Goal: Feedback & Contribution: Submit feedback/report problem

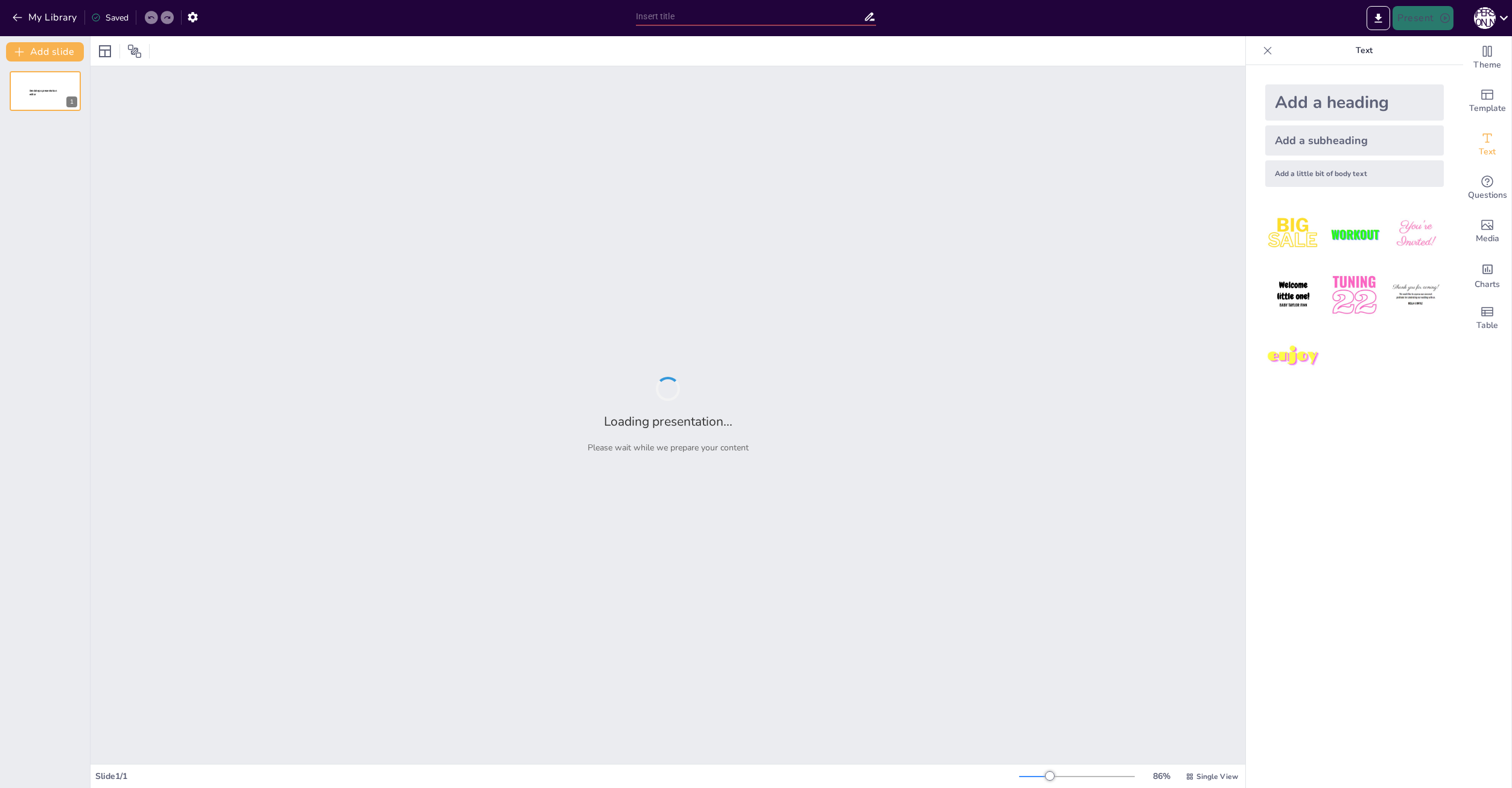
type input "Soft Skills: Наставник в вашем кармане"
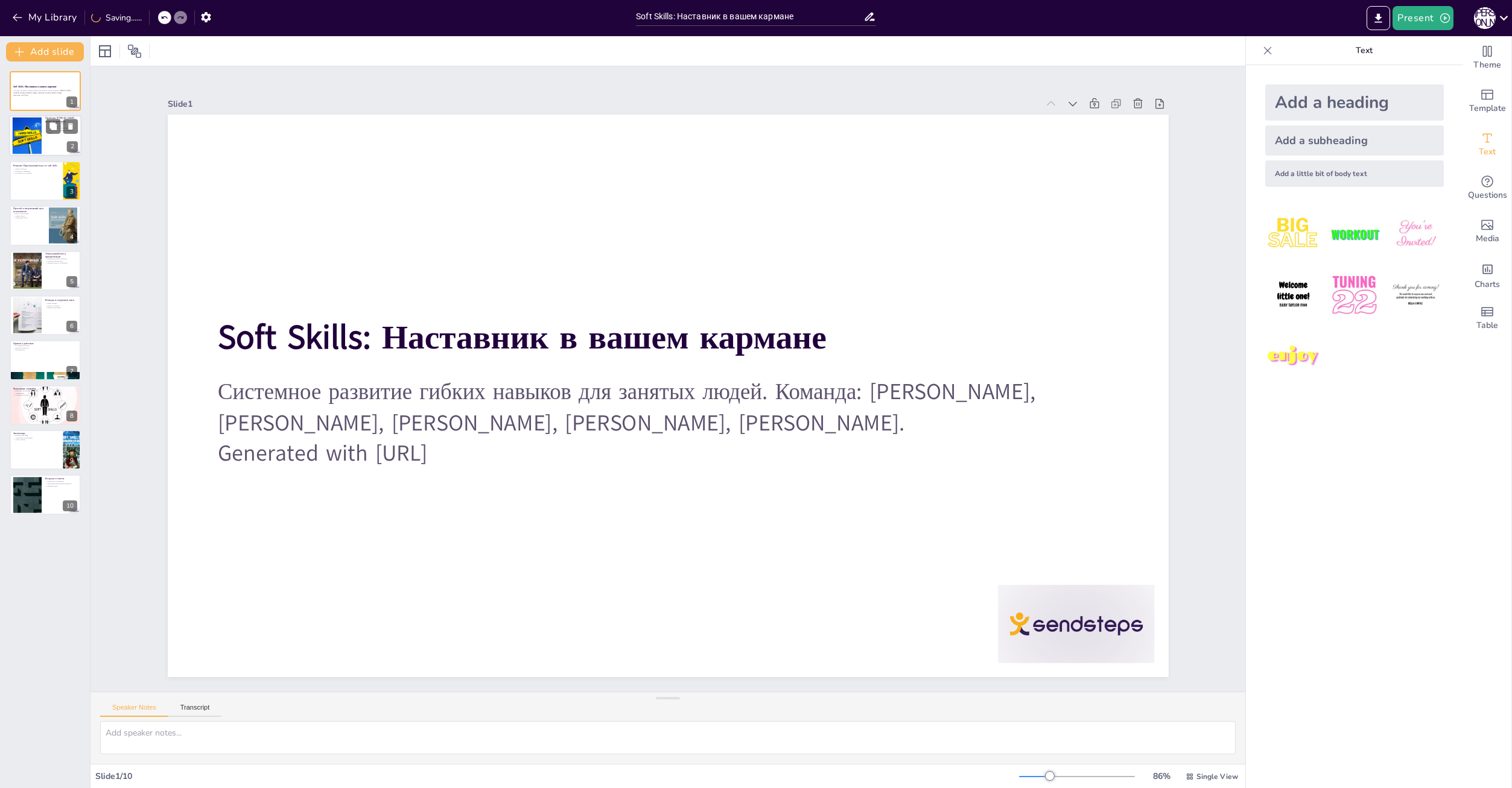
click at [37, 134] on div at bounding box center [26, 135] width 55 height 37
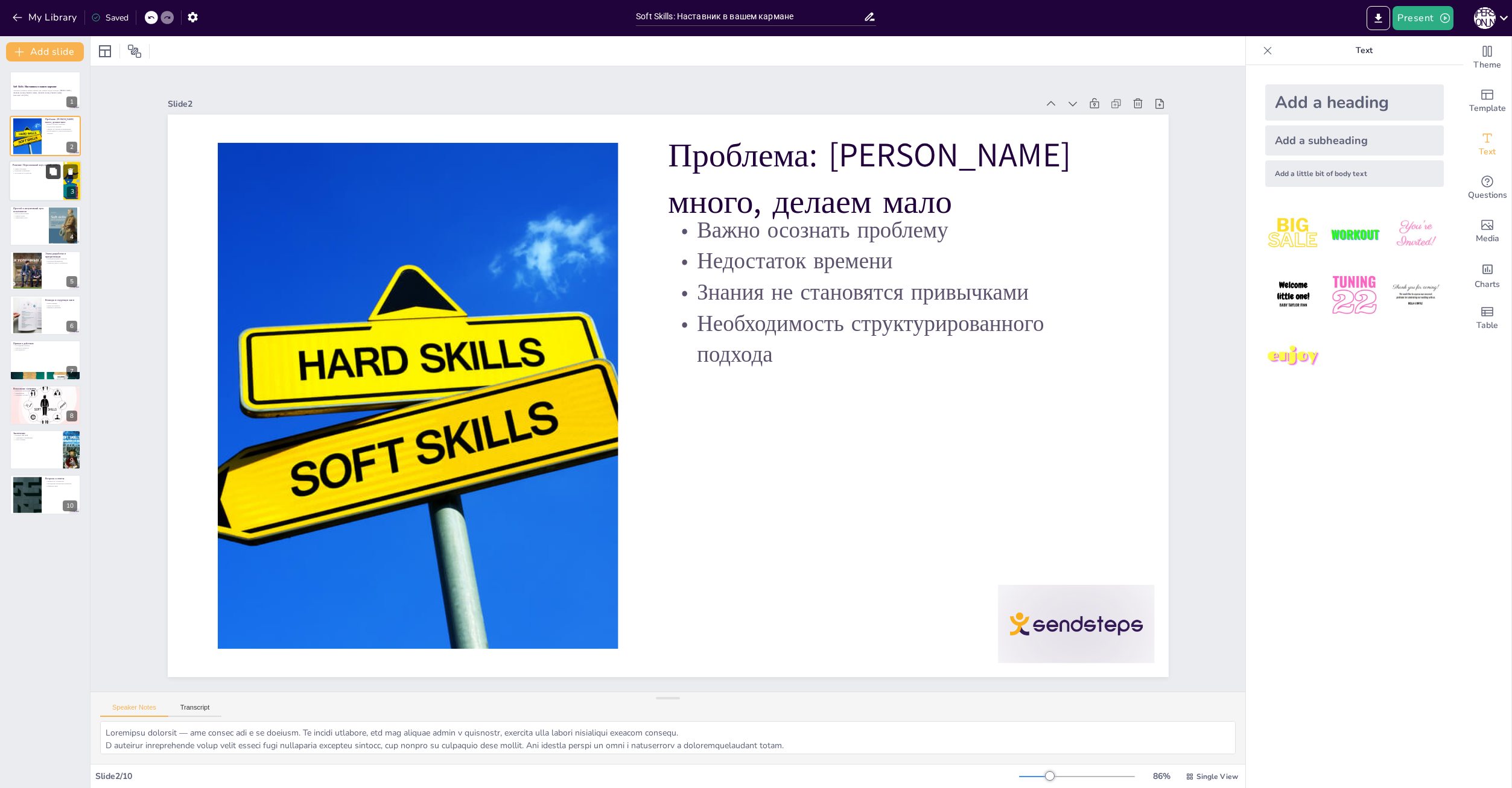
click at [46, 175] on button at bounding box center [53, 171] width 14 height 14
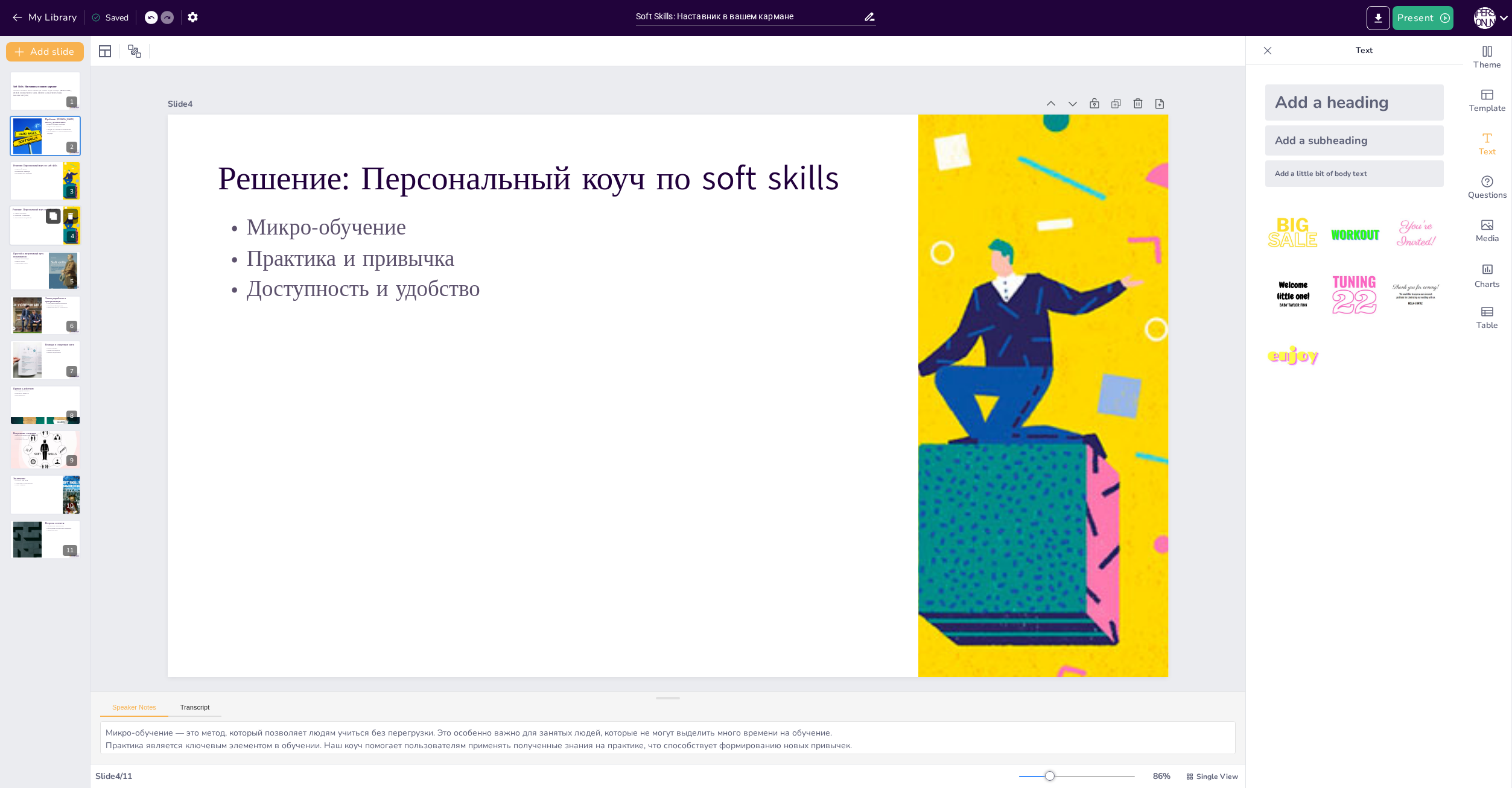
click at [46, 210] on button at bounding box center [53, 216] width 14 height 14
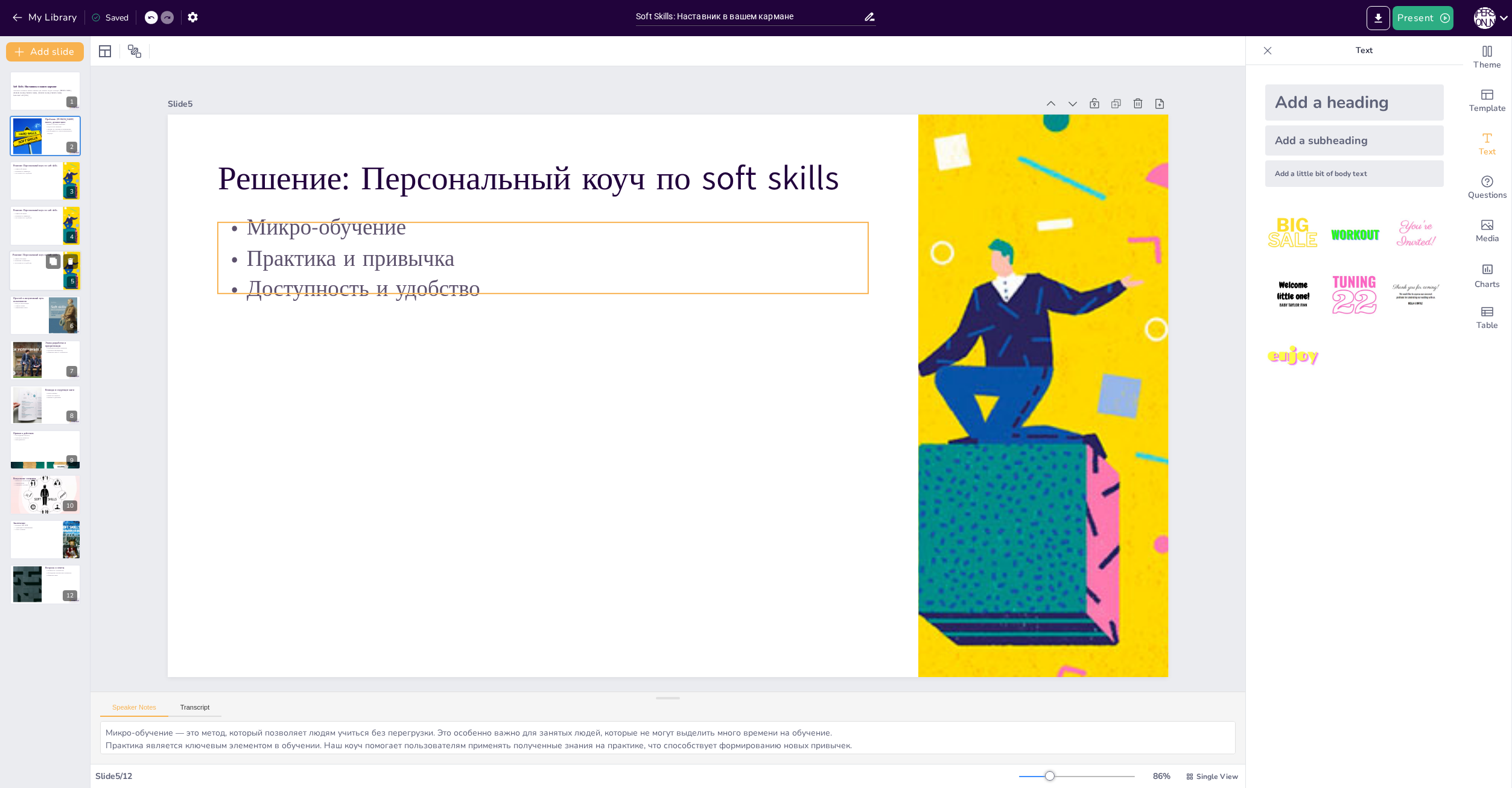
click at [35, 263] on p "Доступность и удобство" at bounding box center [36, 262] width 47 height 2
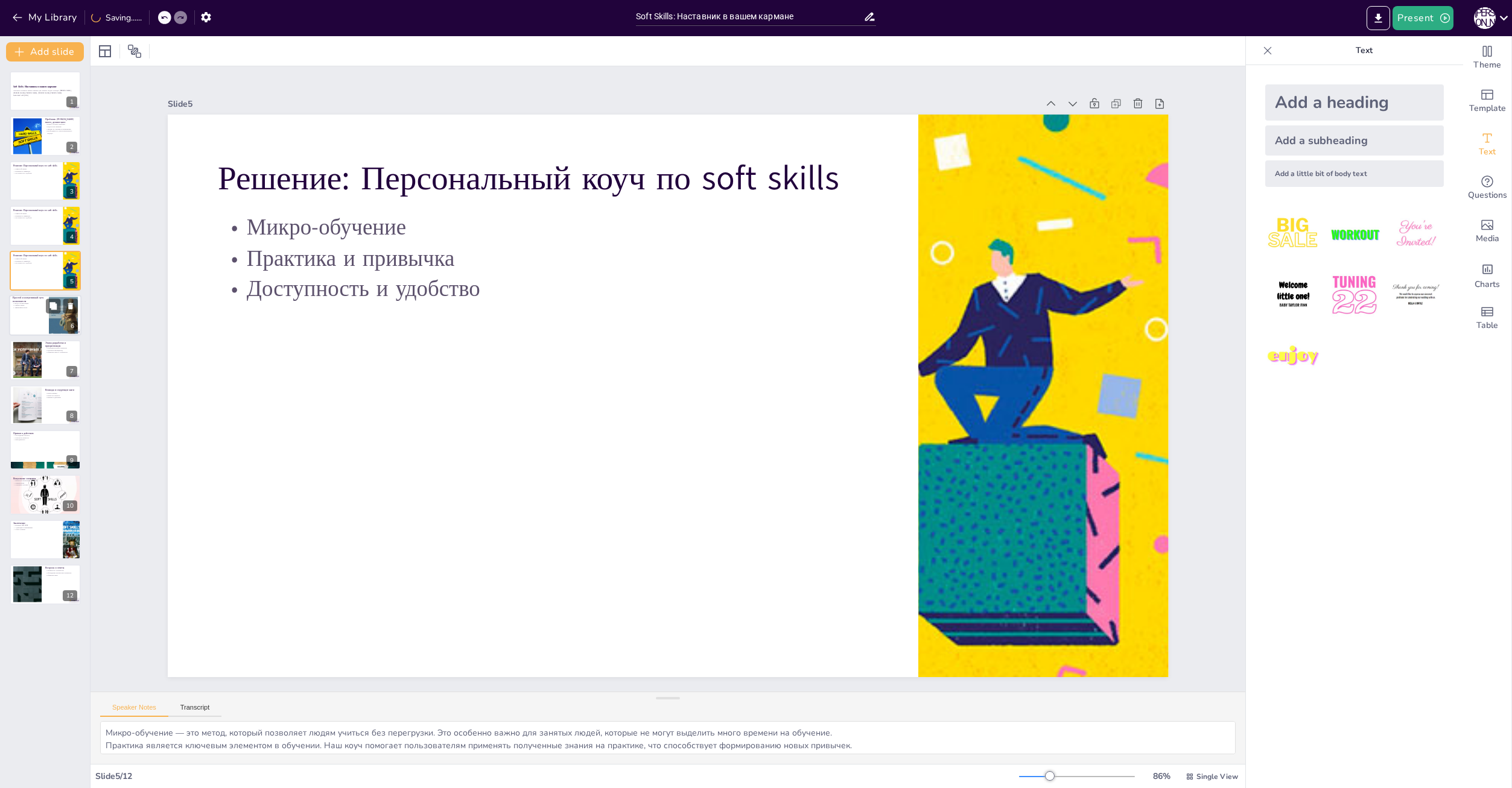
click at [29, 315] on div at bounding box center [45, 315] width 72 height 41
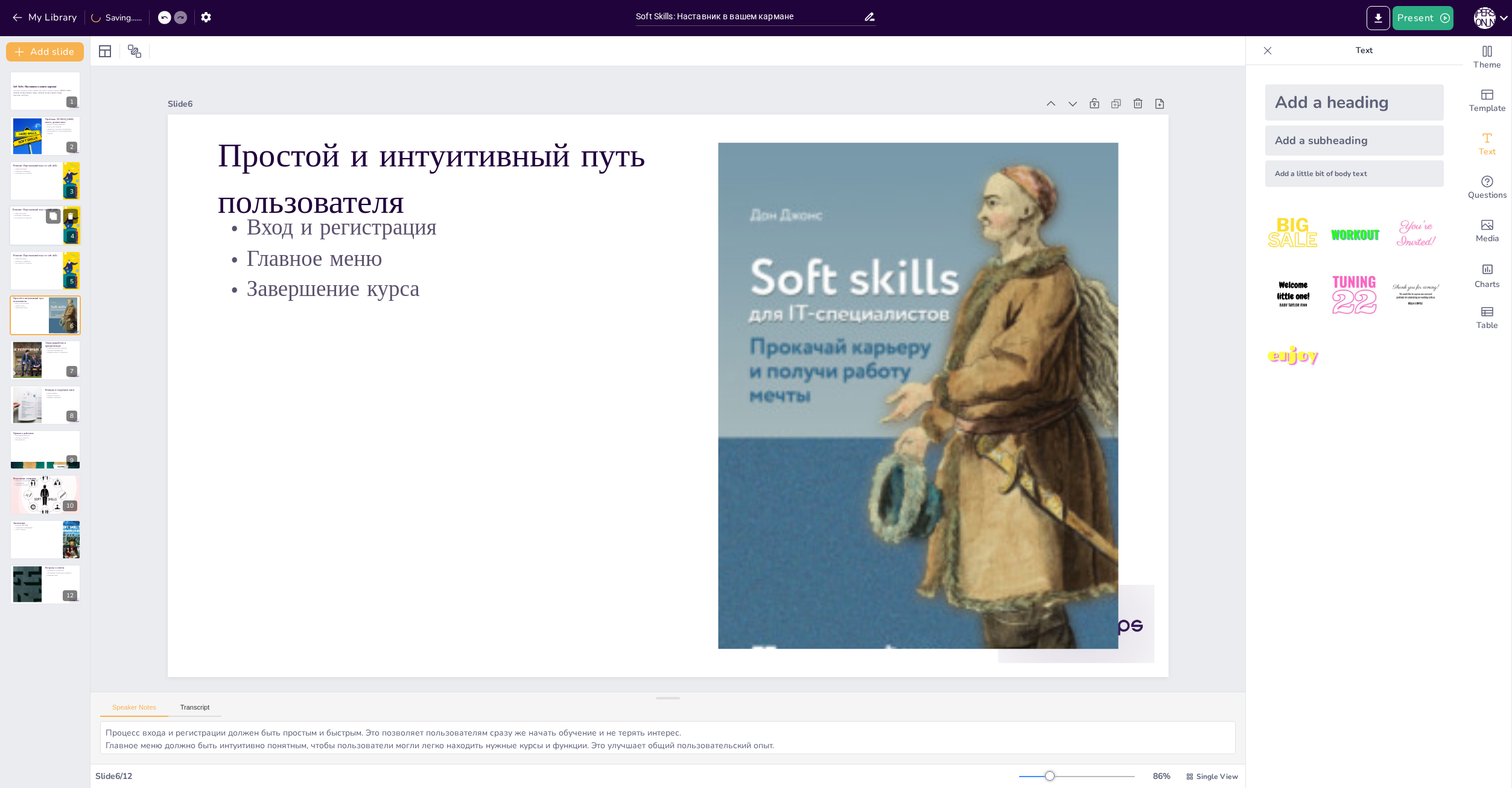
click at [33, 227] on div at bounding box center [45, 226] width 72 height 41
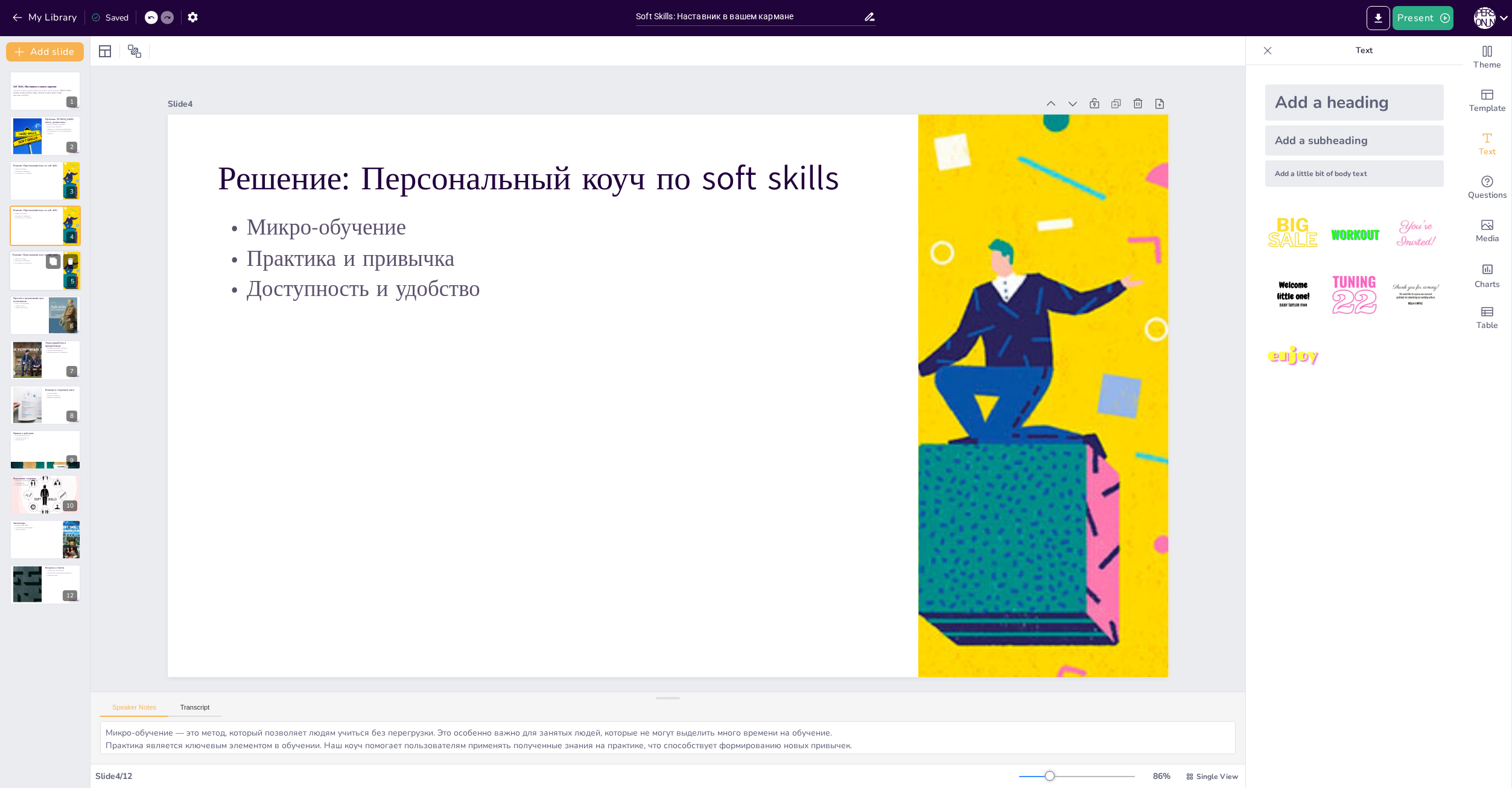
click at [32, 279] on div at bounding box center [45, 271] width 72 height 41
click at [25, 244] on div at bounding box center [45, 226] width 72 height 41
click at [39, 310] on div at bounding box center [45, 315] width 72 height 41
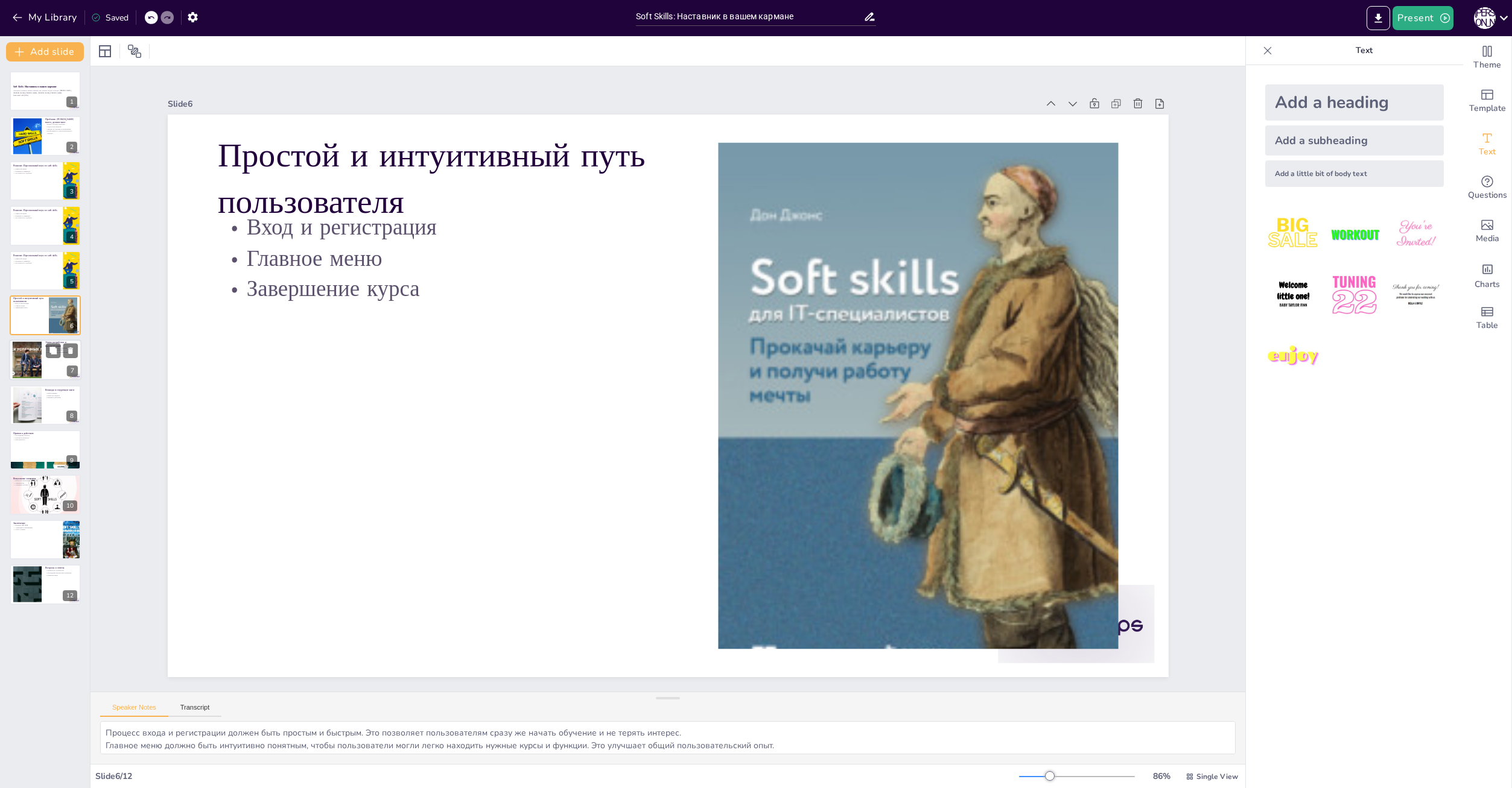
click at [35, 367] on div at bounding box center [27, 360] width 63 height 37
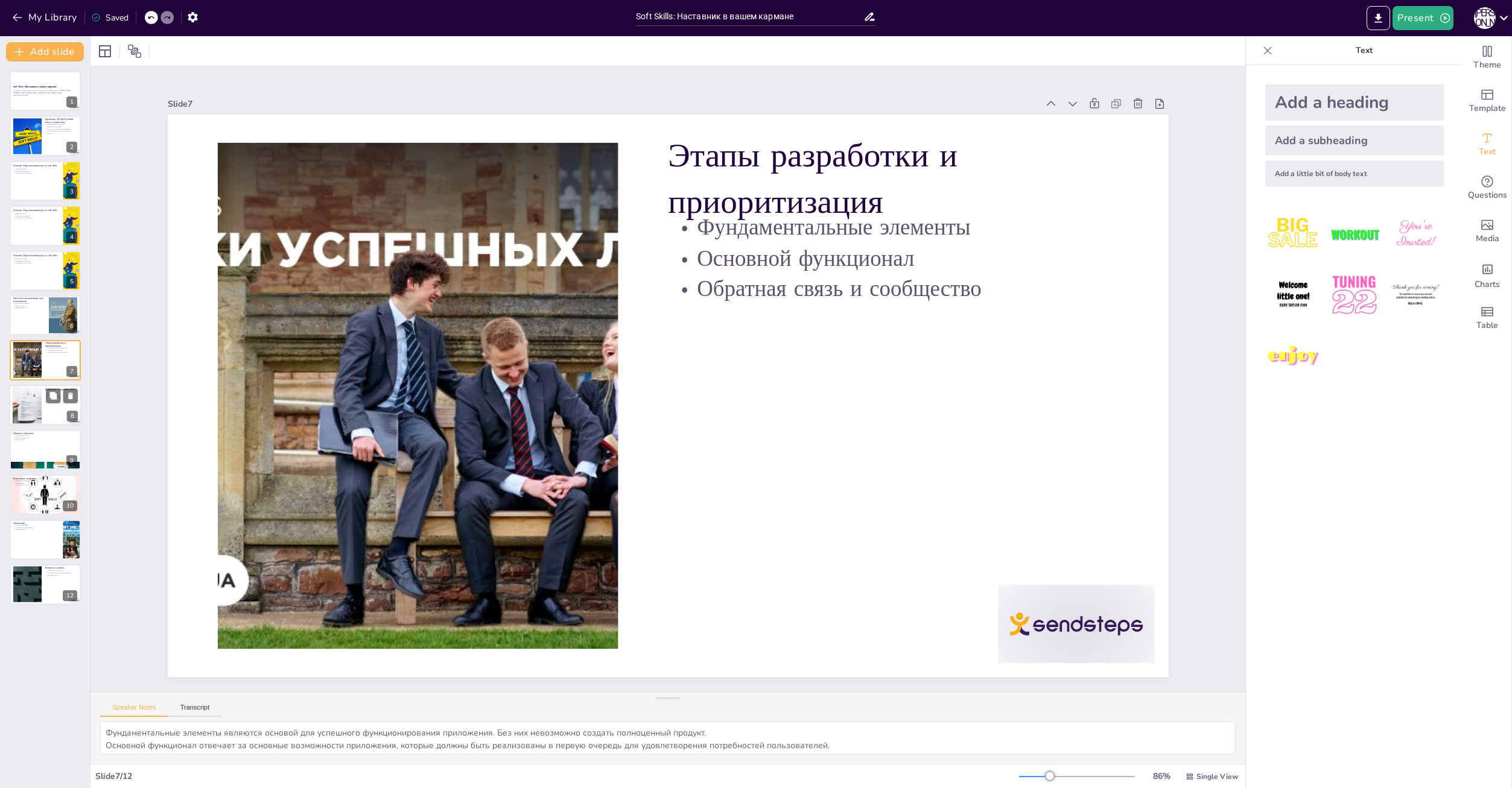
click at [35, 413] on div at bounding box center [27, 405] width 29 height 38
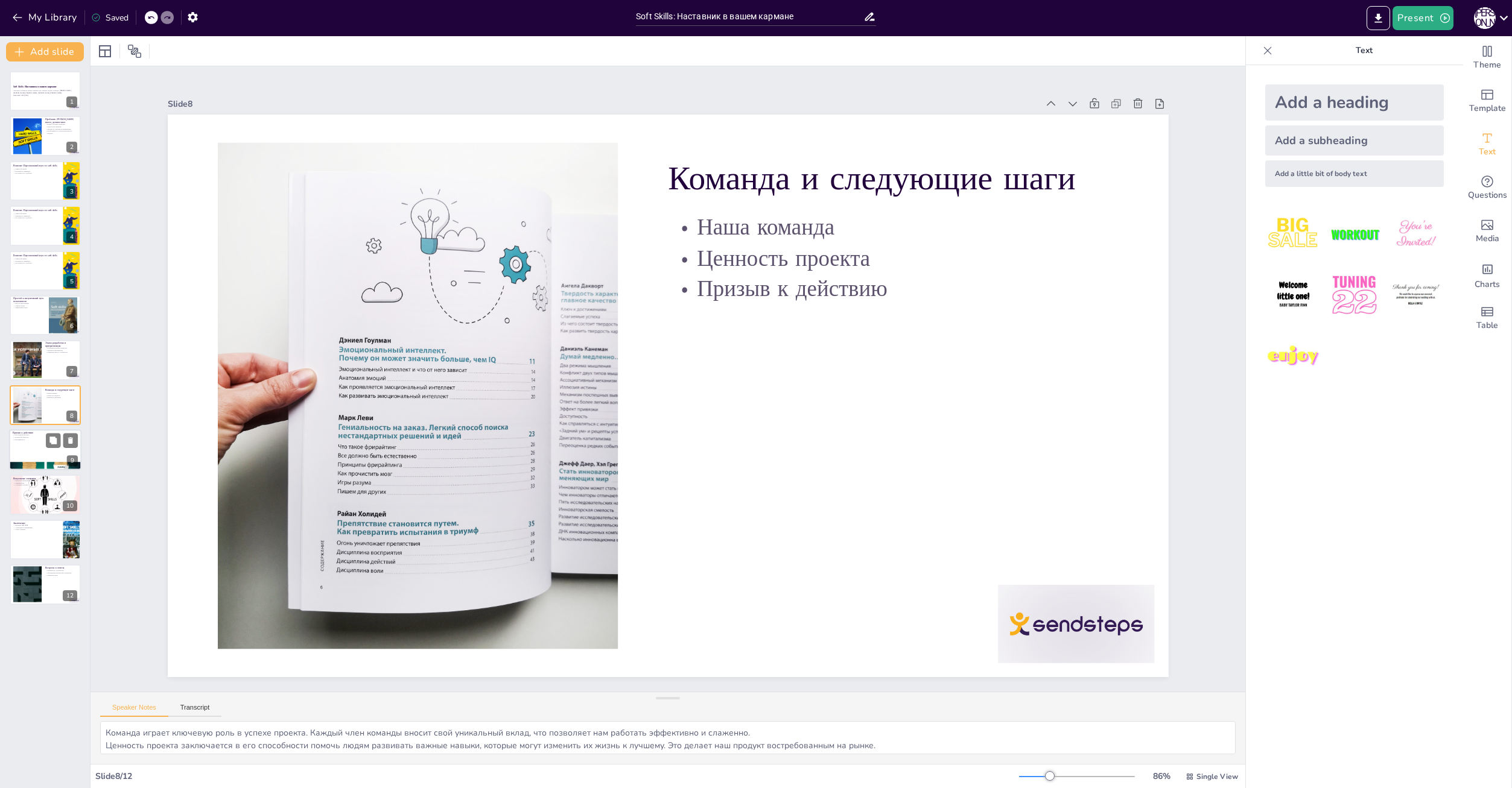
click at [30, 447] on div at bounding box center [45, 450] width 72 height 41
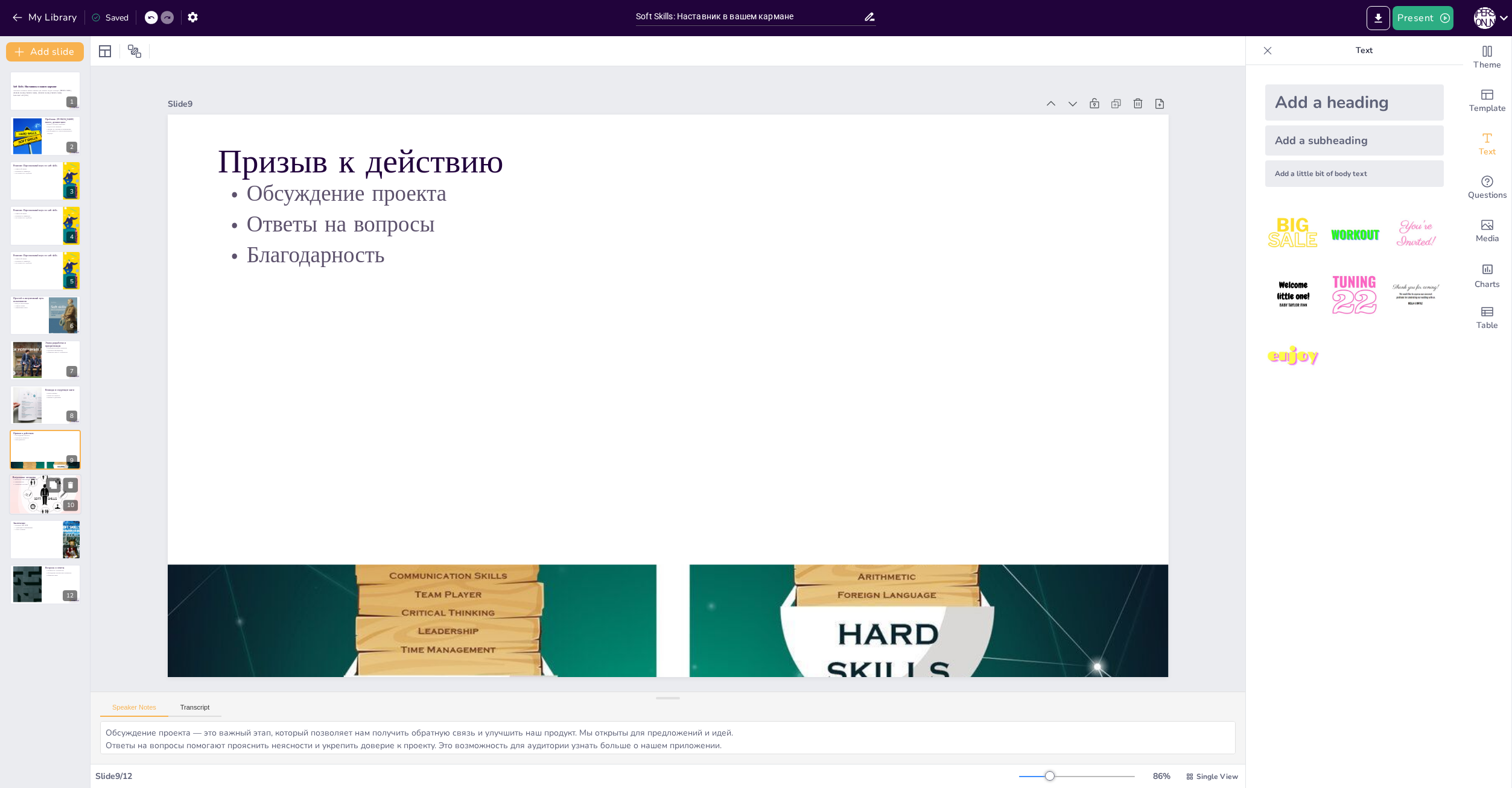
click at [31, 509] on div at bounding box center [45, 495] width 81 height 41
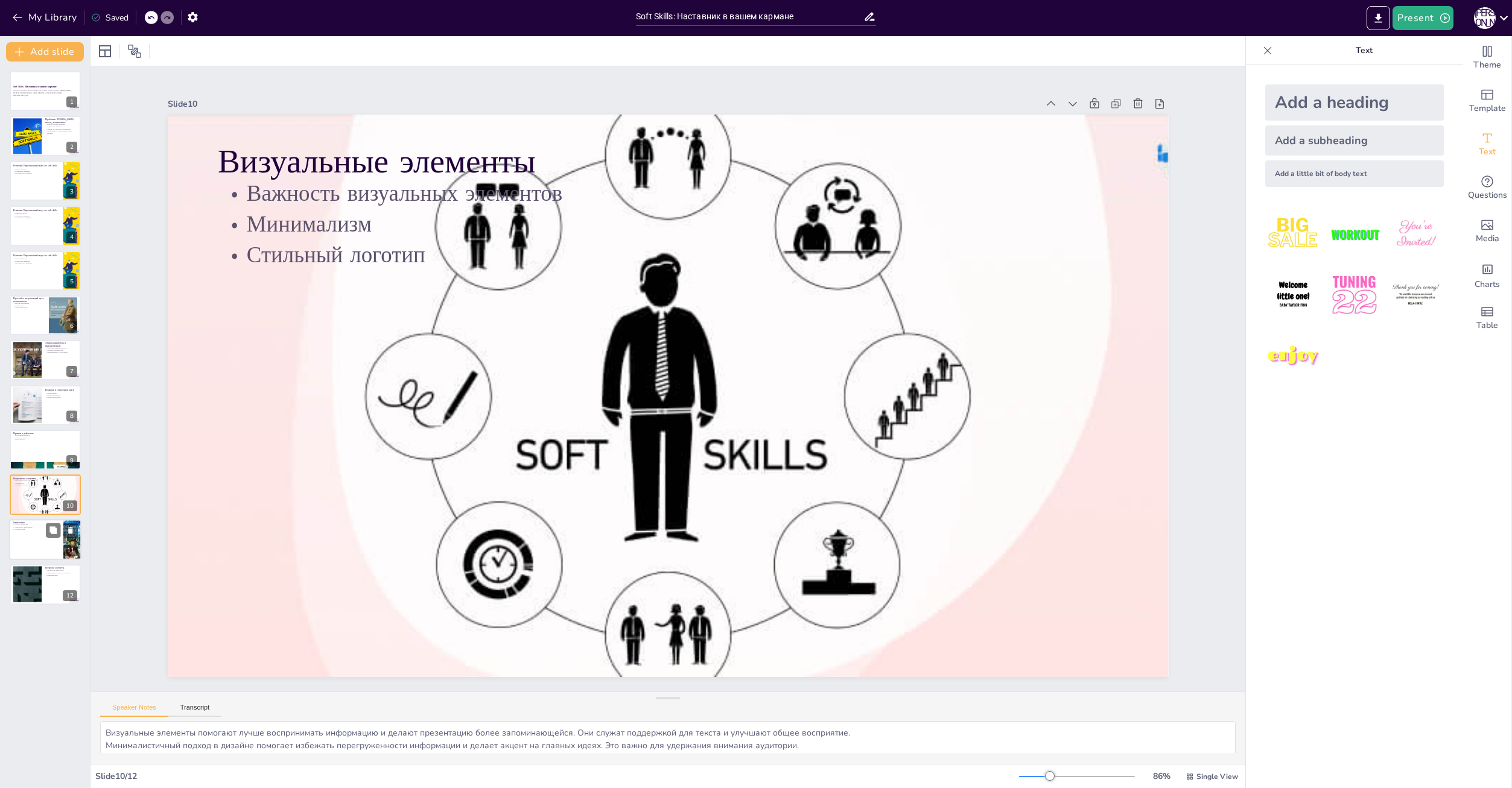
click at [40, 559] on div "Заключение Влияние soft skills Адаптация к изменениям Успех в жизни 11" at bounding box center [45, 540] width 72 height 41
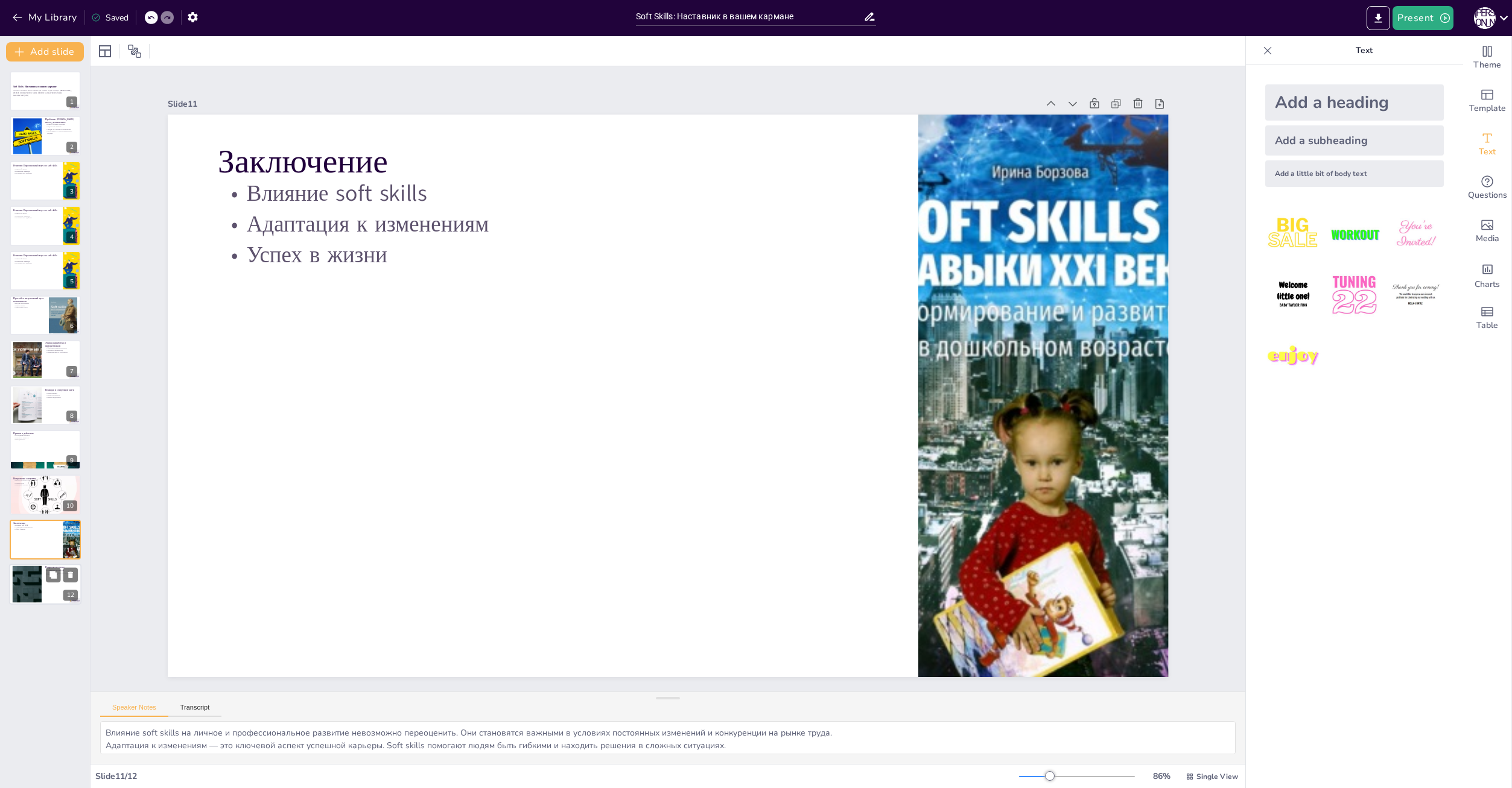
click at [38, 599] on div at bounding box center [27, 584] width 65 height 37
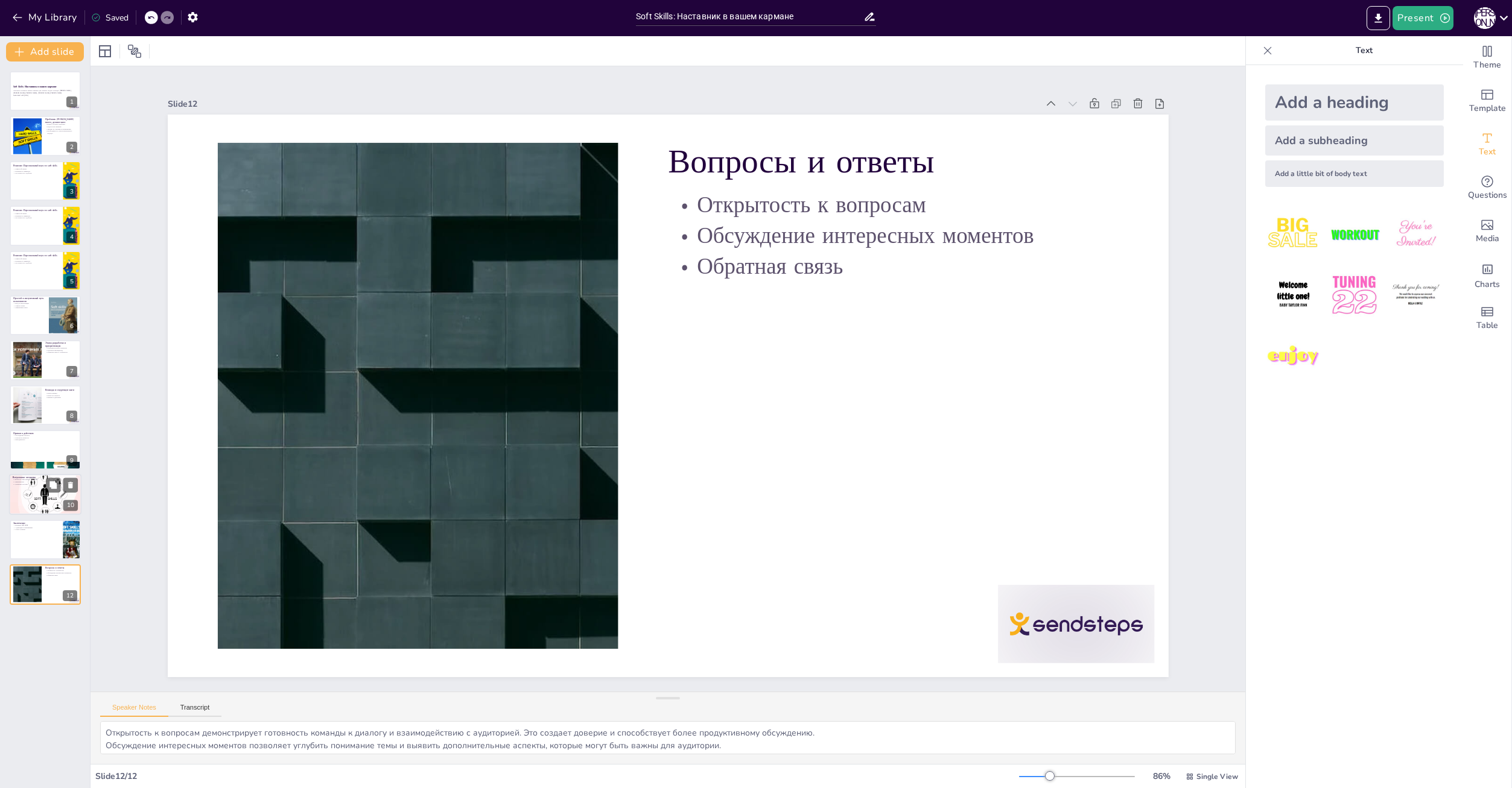
click at [32, 511] on div at bounding box center [45, 495] width 81 height 41
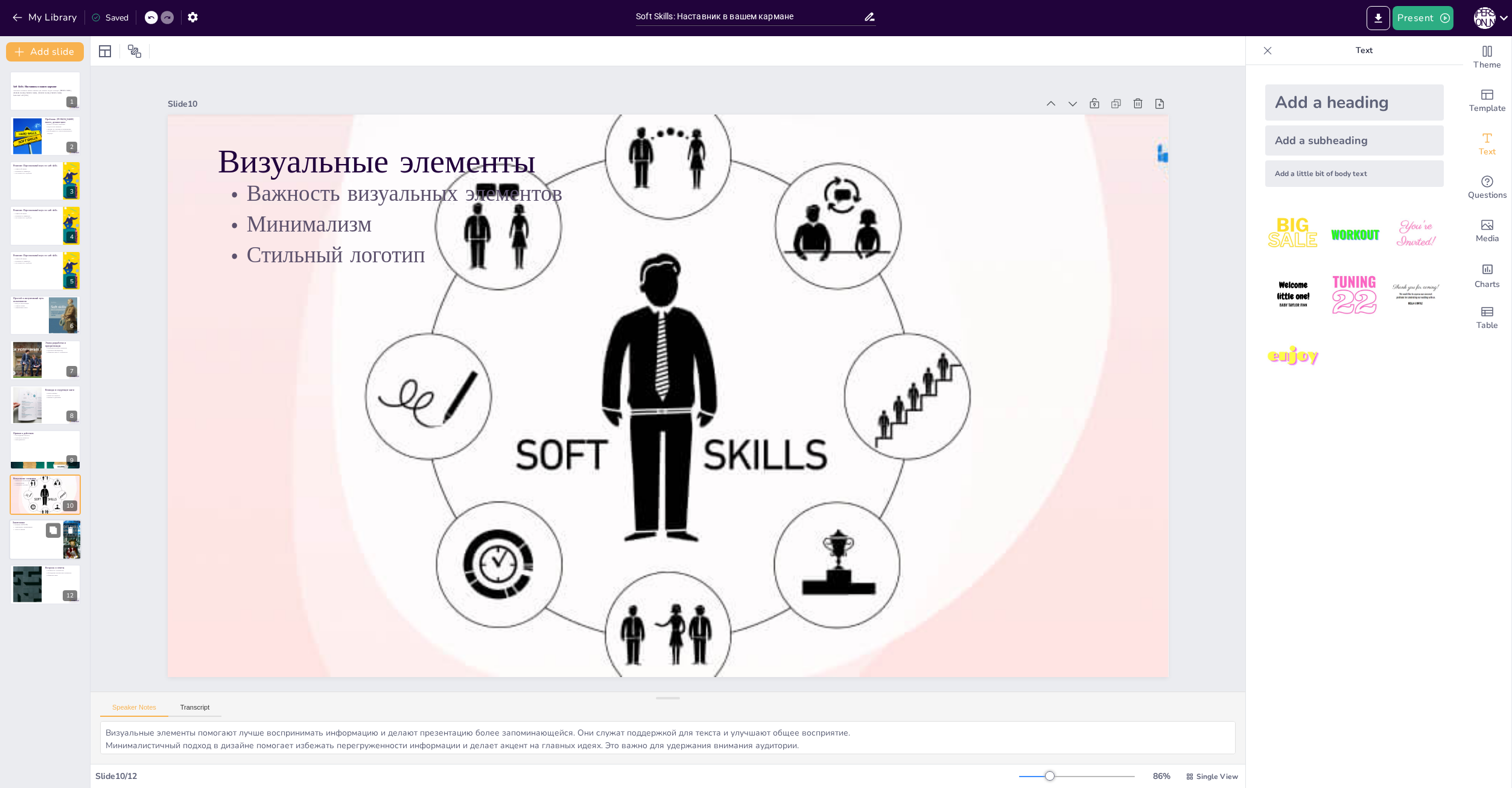
click at [30, 535] on div at bounding box center [45, 540] width 72 height 41
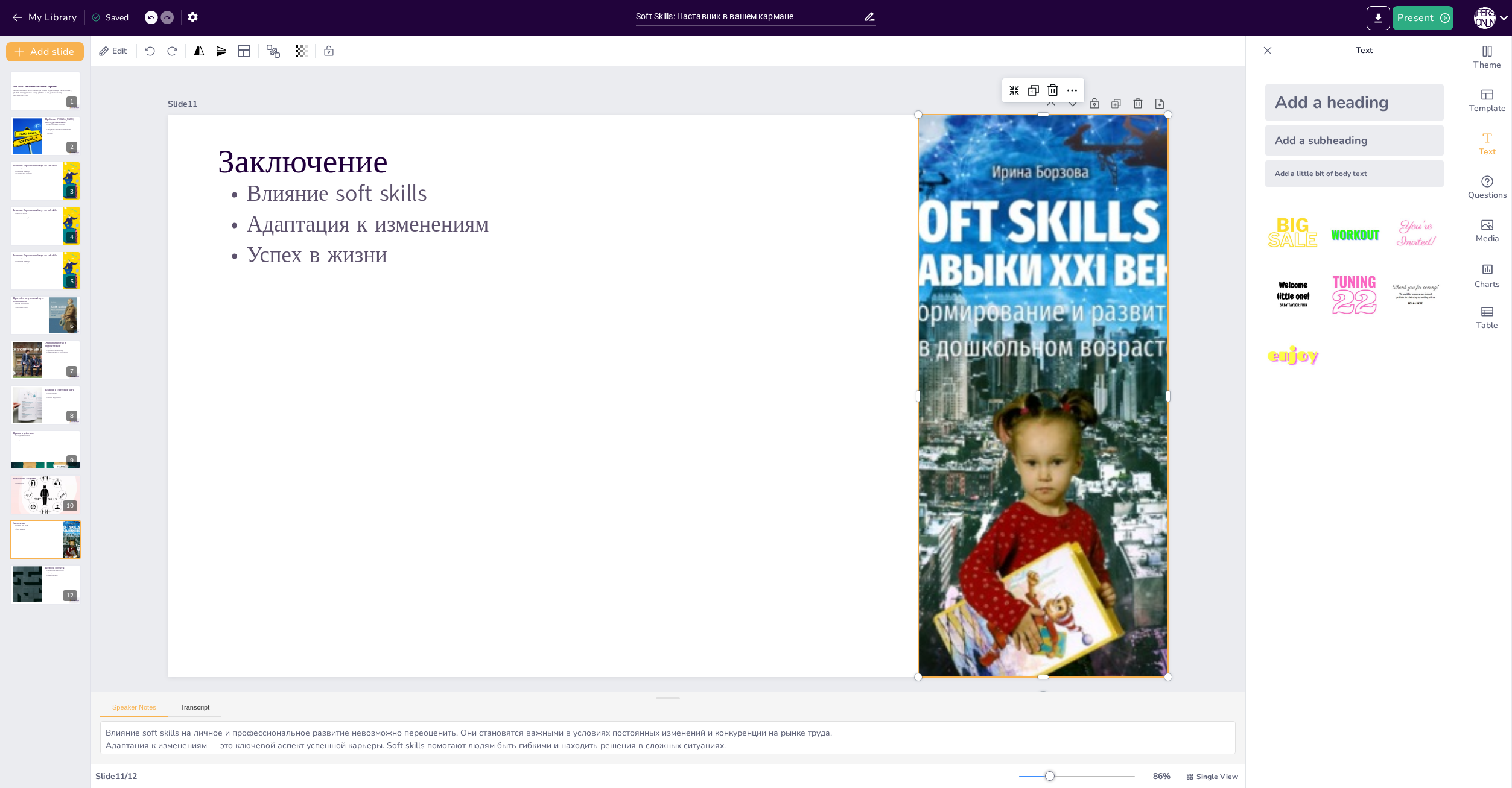
click at [1066, 457] on div at bounding box center [1043, 396] width 398 height 562
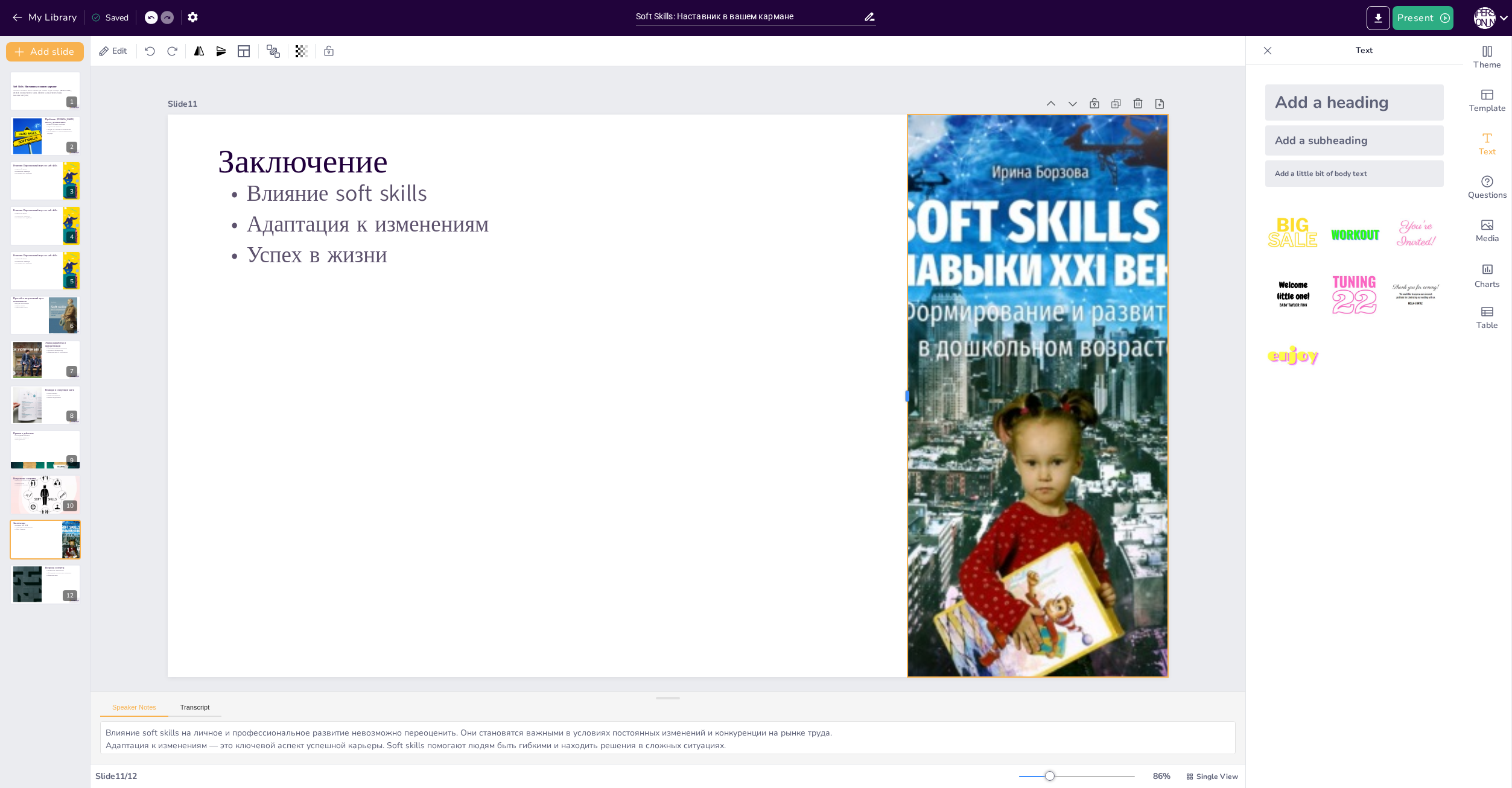
drag, startPoint x: 908, startPoint y: 390, endPoint x: 897, endPoint y: 374, distance: 19.4
click at [897, 374] on div at bounding box center [899, 420] width 68 height 561
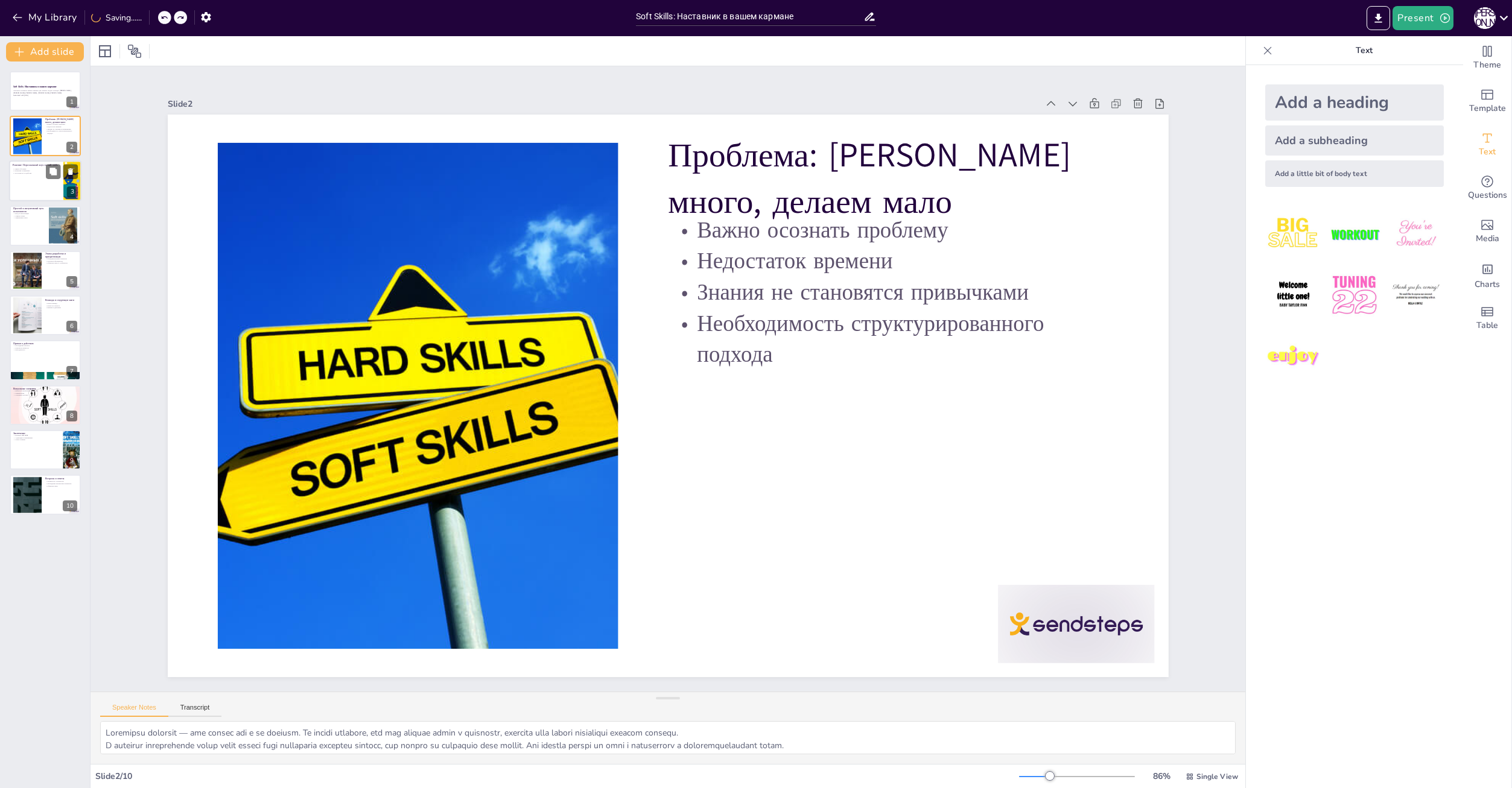
click at [47, 181] on div at bounding box center [45, 180] width 72 height 41
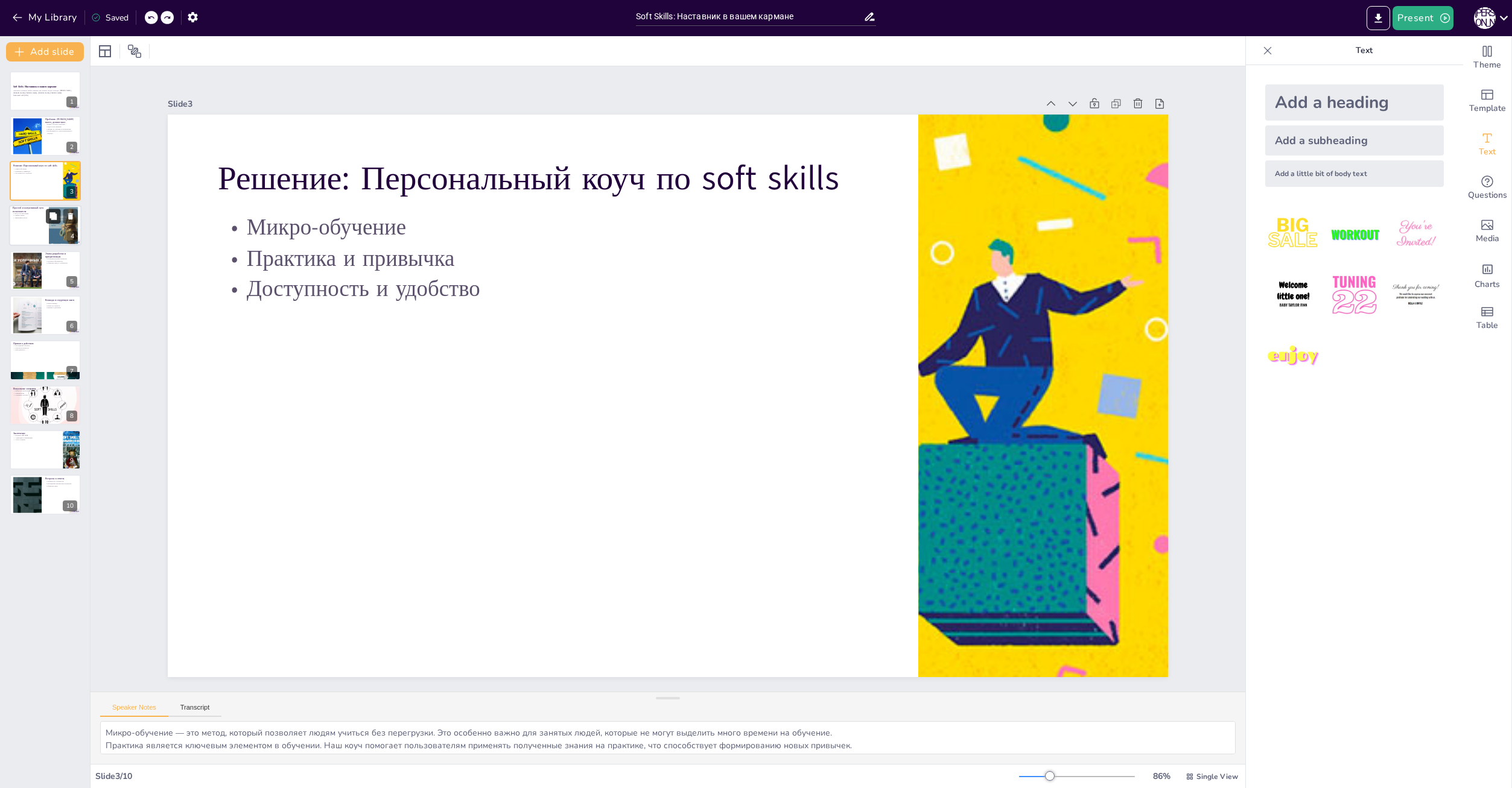
click at [50, 223] on button at bounding box center [53, 216] width 14 height 14
type textarea "Процесс входа и регистрации должен быть простым и быстрым. Это позволяет пользо…"
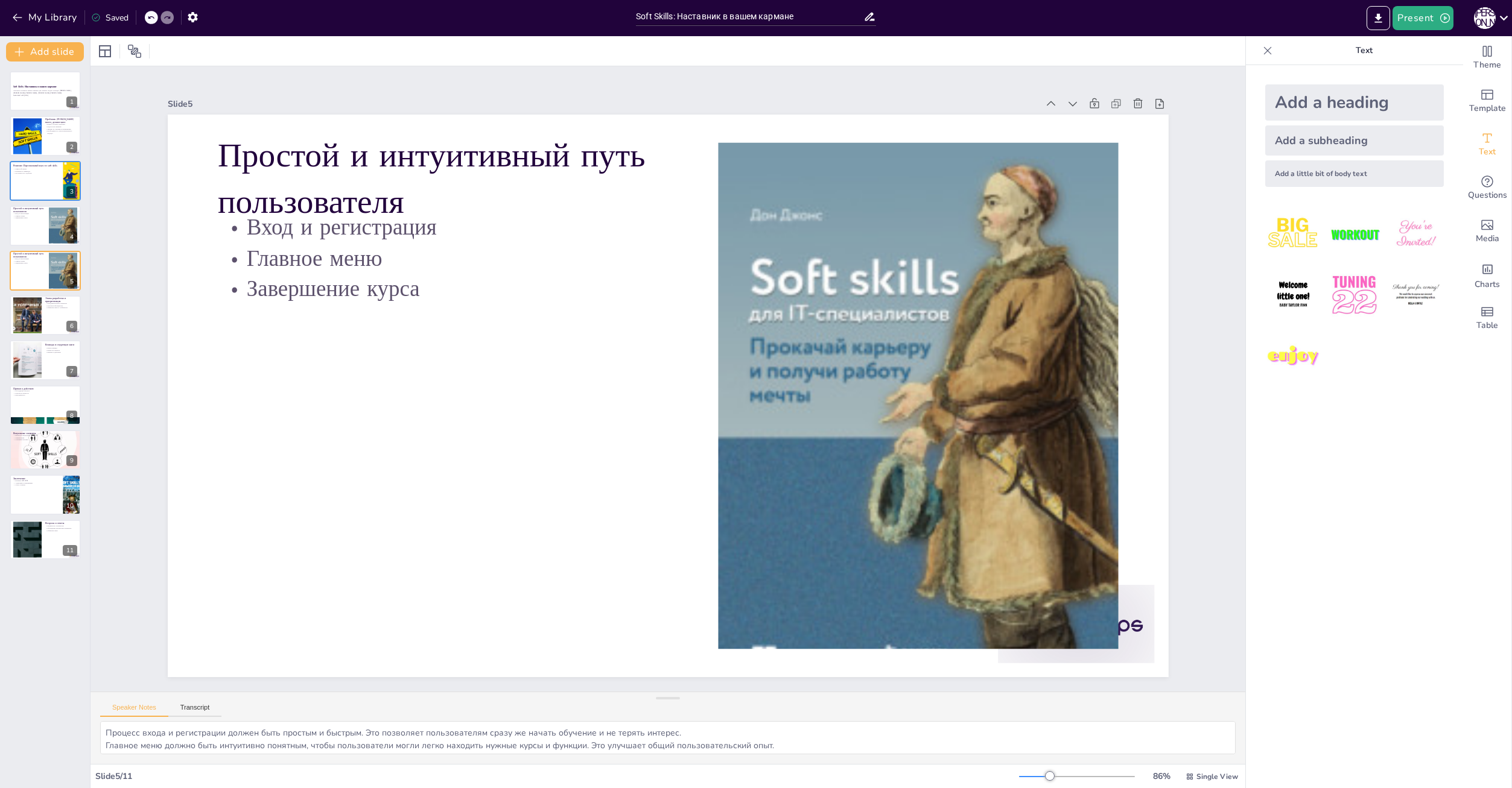
click at [145, 14] on div at bounding box center [152, 17] width 14 height 14
type textarea "Микро-обучение — это метод, который позволяет людям учиться без перегрузки. Это…"
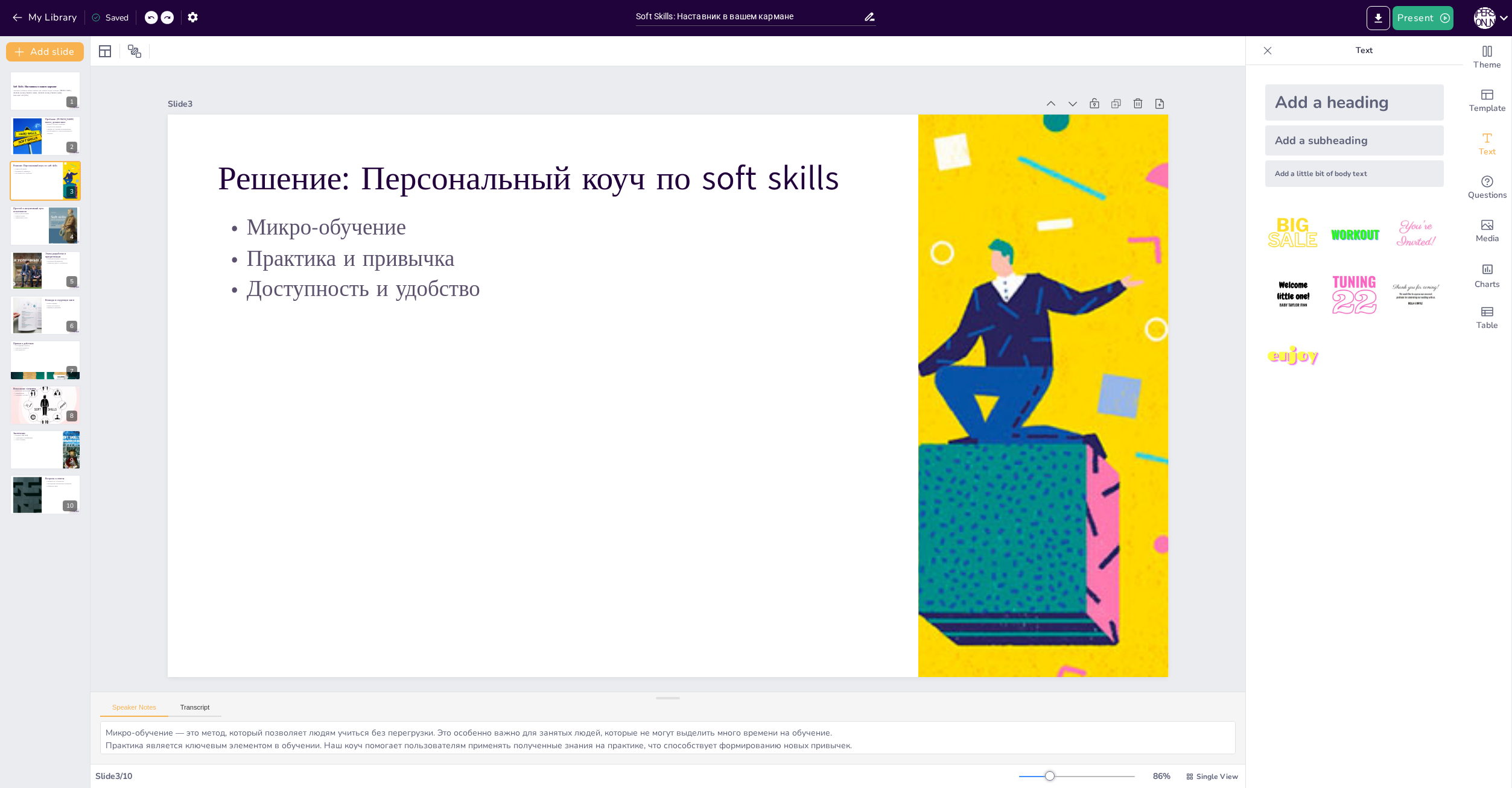
click at [146, 14] on div at bounding box center [152, 17] width 14 height 14
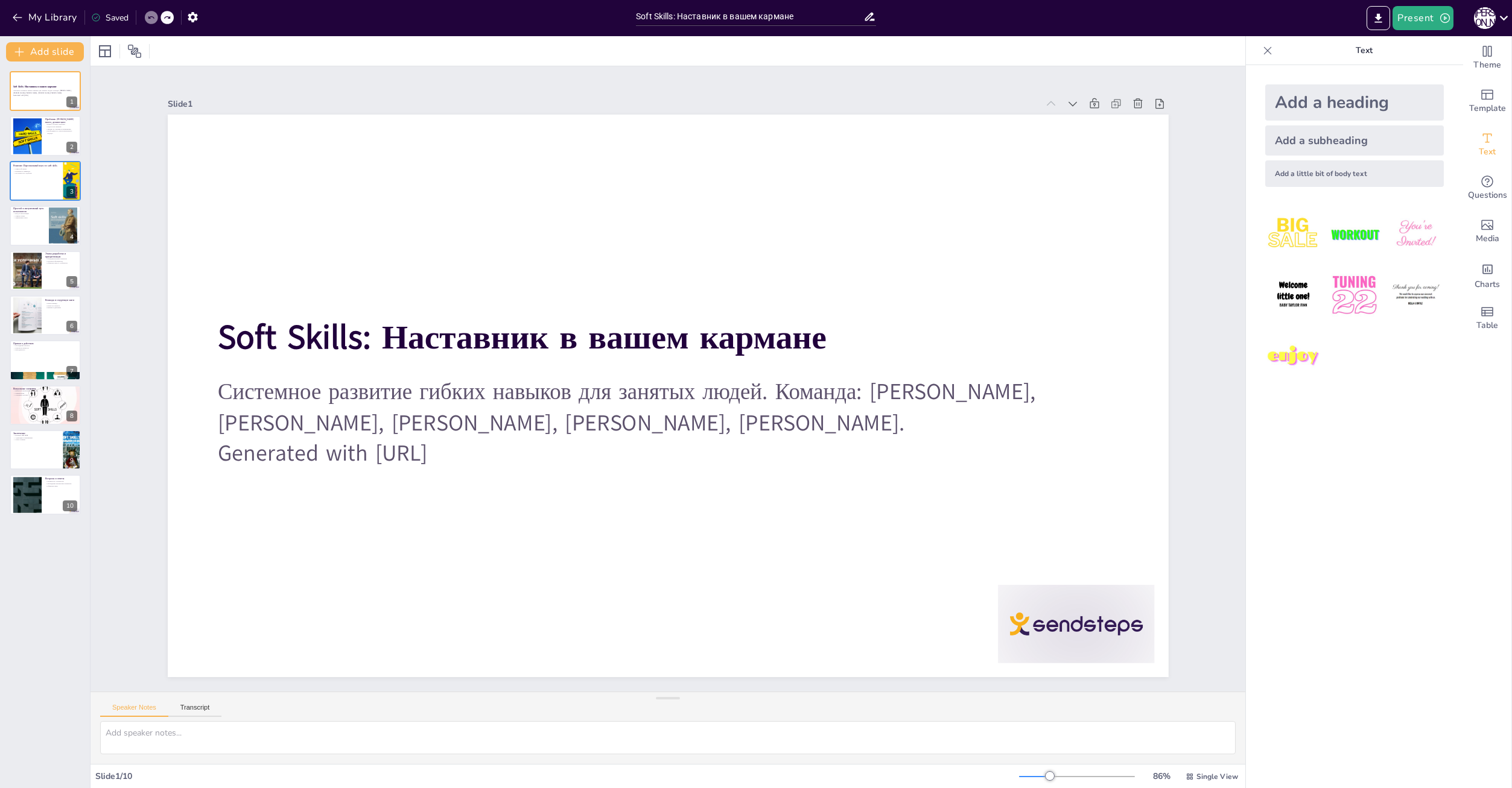
click at [146, 14] on div at bounding box center [152, 17] width 14 height 14
click at [41, 370] on div at bounding box center [45, 360] width 72 height 41
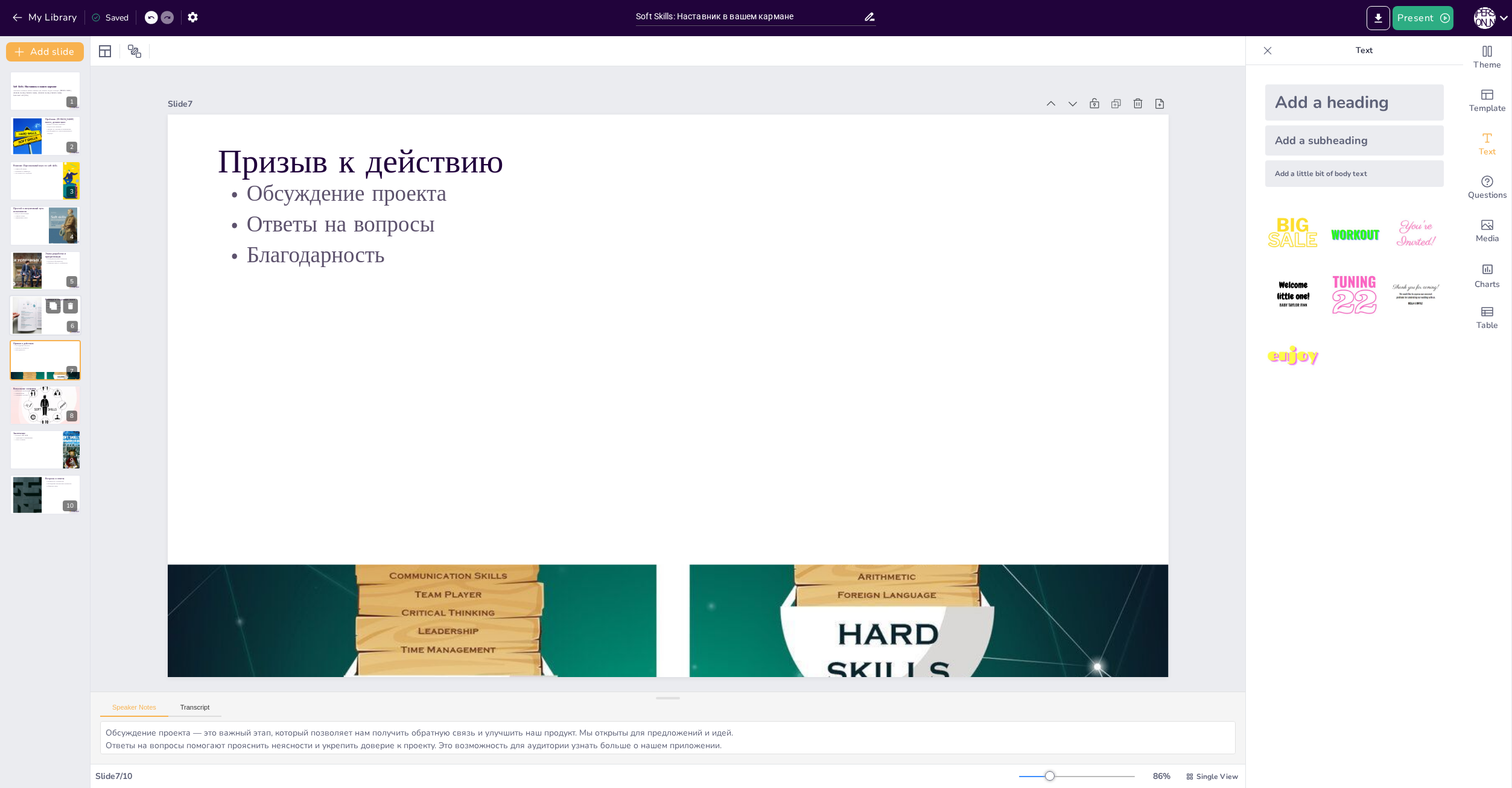
click at [32, 316] on div at bounding box center [27, 315] width 29 height 38
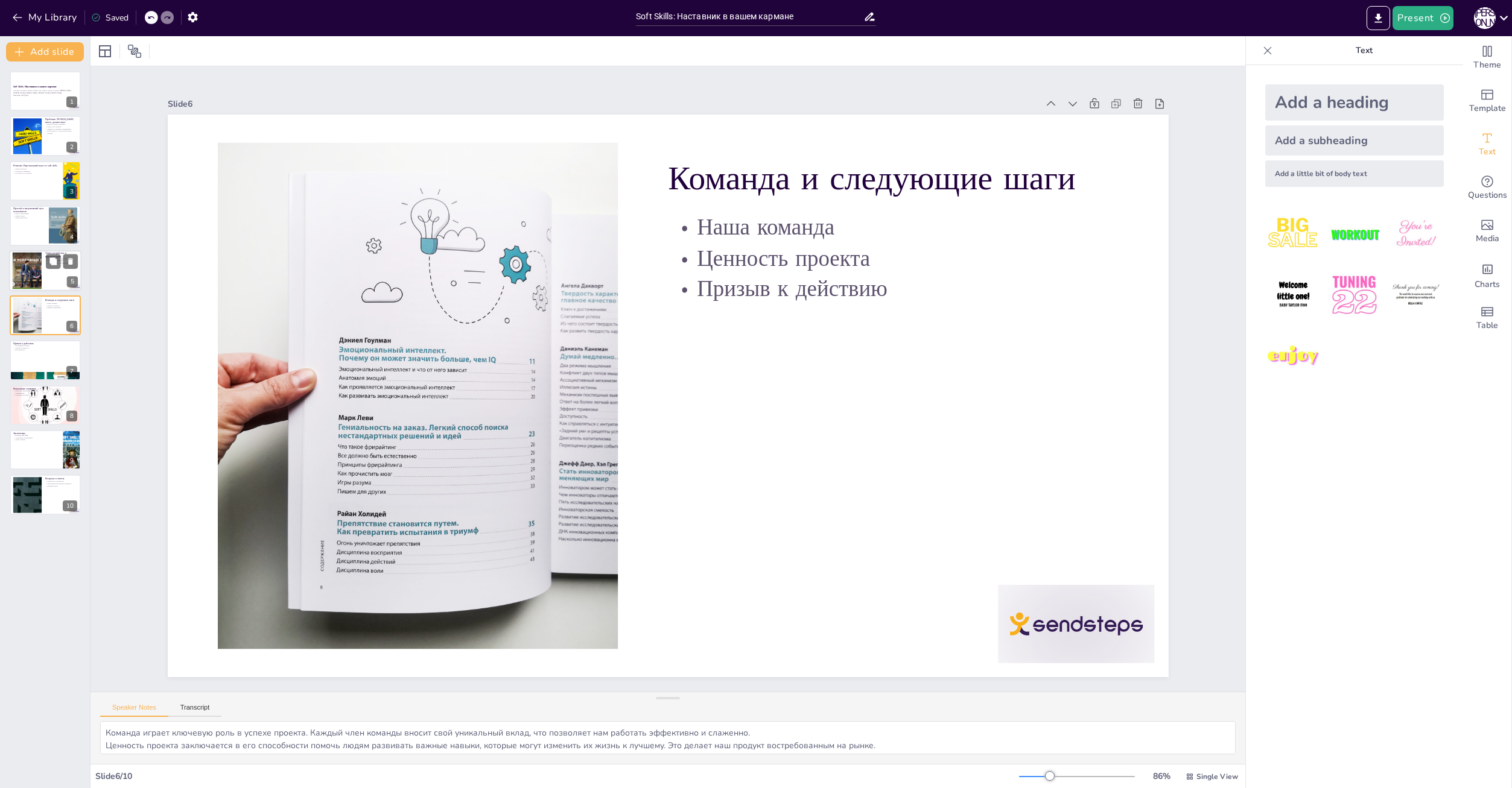
click at [35, 264] on div at bounding box center [27, 270] width 63 height 37
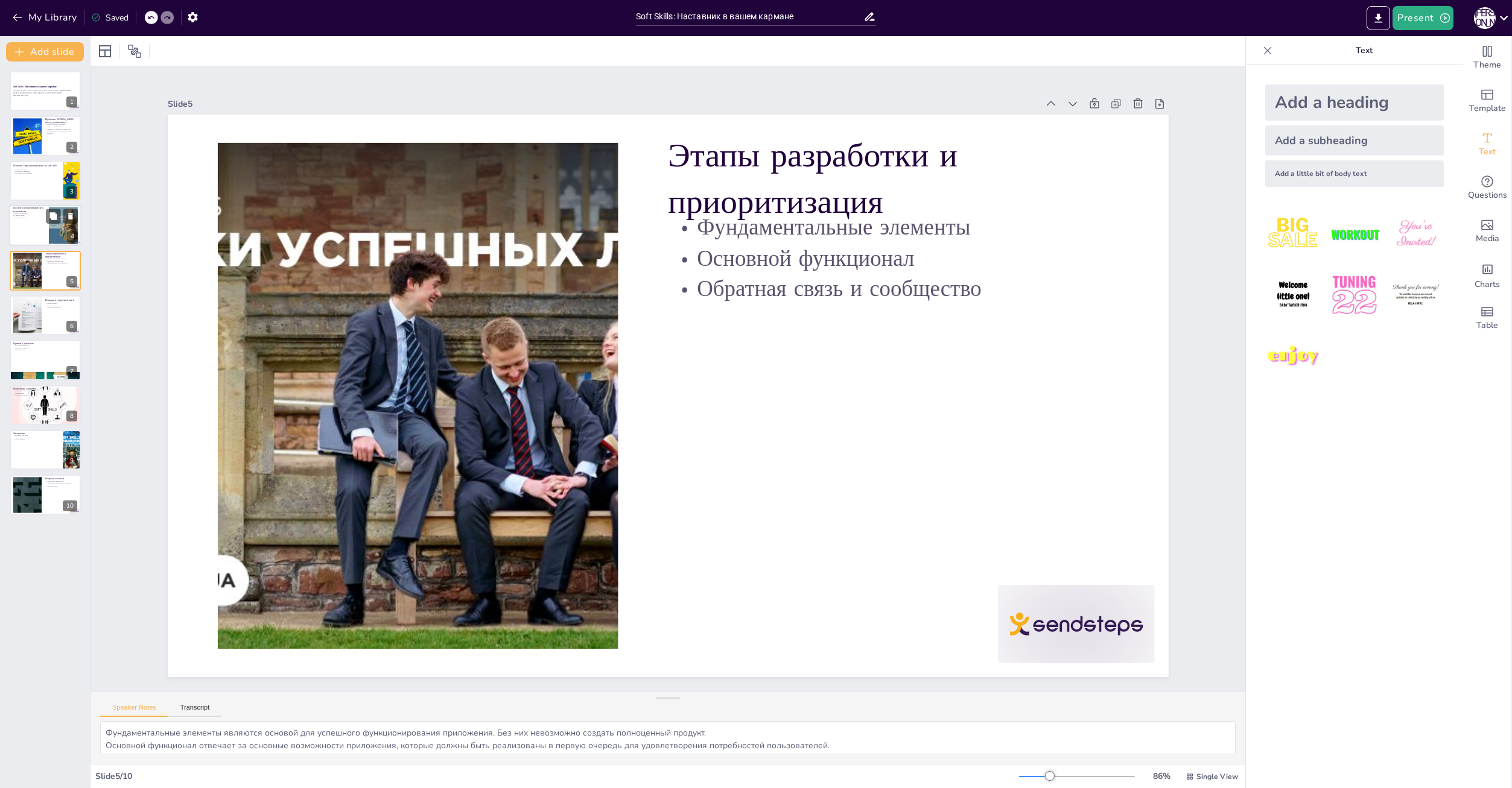
click at [26, 214] on p "Вход и регистрация" at bounding box center [29, 213] width 32 height 2
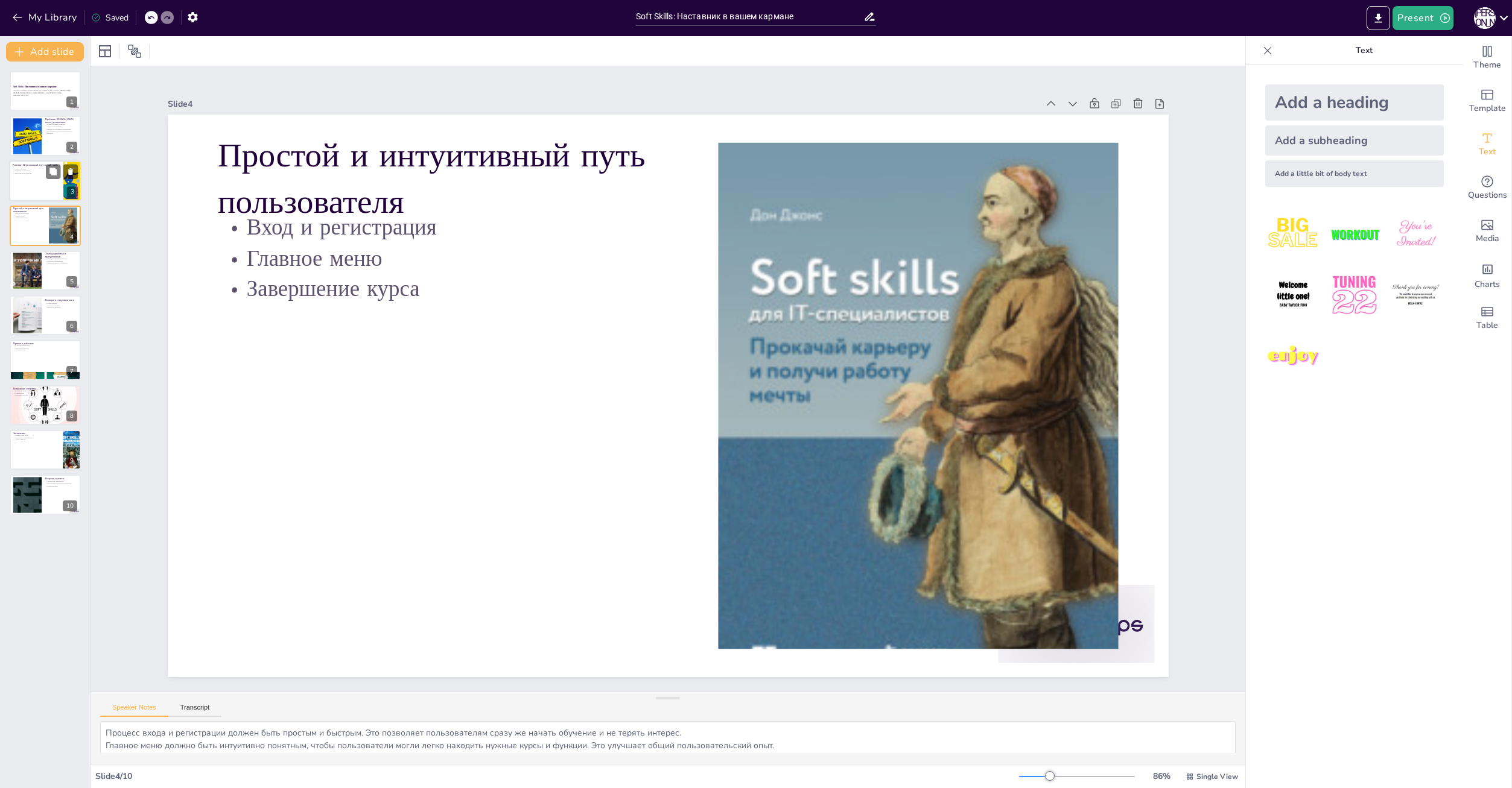
click at [37, 162] on div at bounding box center [45, 180] width 72 height 41
type textarea "Микро-обучение — это метод, который позволяет людям учиться без перегрузки. Это…"
